Goal: Check status: Check status

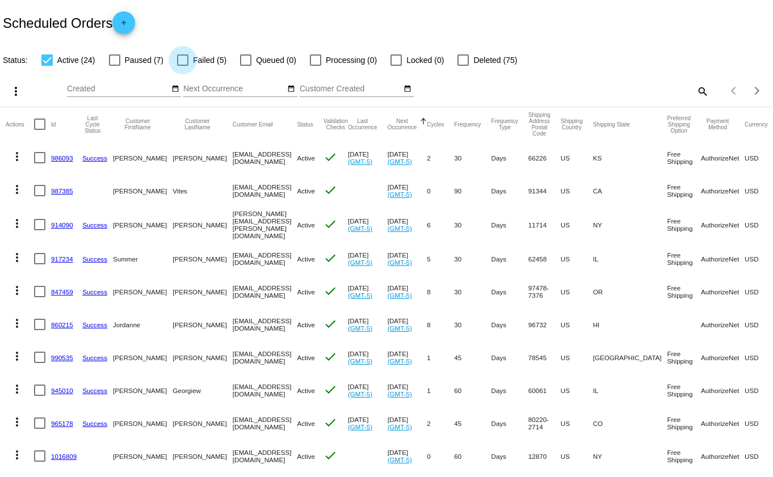
click at [182, 60] on div at bounding box center [182, 59] width 11 height 11
click at [182, 66] on input "Failed (5)" at bounding box center [182, 66] width 1 height 1
checkbox input "true"
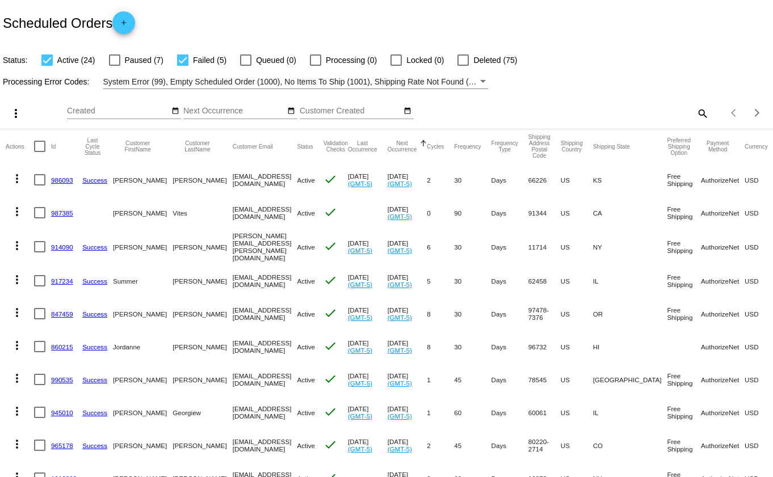
click at [49, 57] on div at bounding box center [46, 59] width 11 height 11
click at [47, 66] on input "Active (24)" at bounding box center [47, 66] width 1 height 1
checkbox input "false"
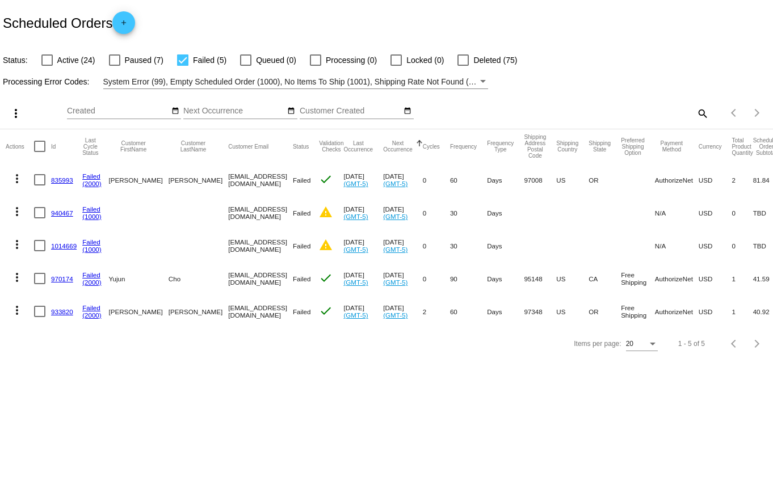
click at [178, 57] on div at bounding box center [182, 59] width 11 height 11
click at [182, 66] on input "Failed (5)" at bounding box center [182, 66] width 1 height 1
checkbox input "false"
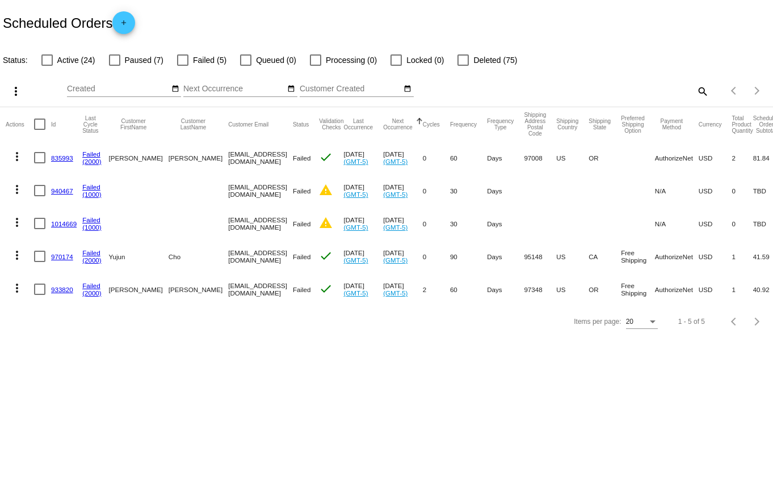
click at [50, 57] on div at bounding box center [46, 59] width 11 height 11
click at [47, 66] on input "Active (24)" at bounding box center [47, 66] width 1 height 1
checkbox input "true"
